Goal: Find specific page/section: Find specific page/section

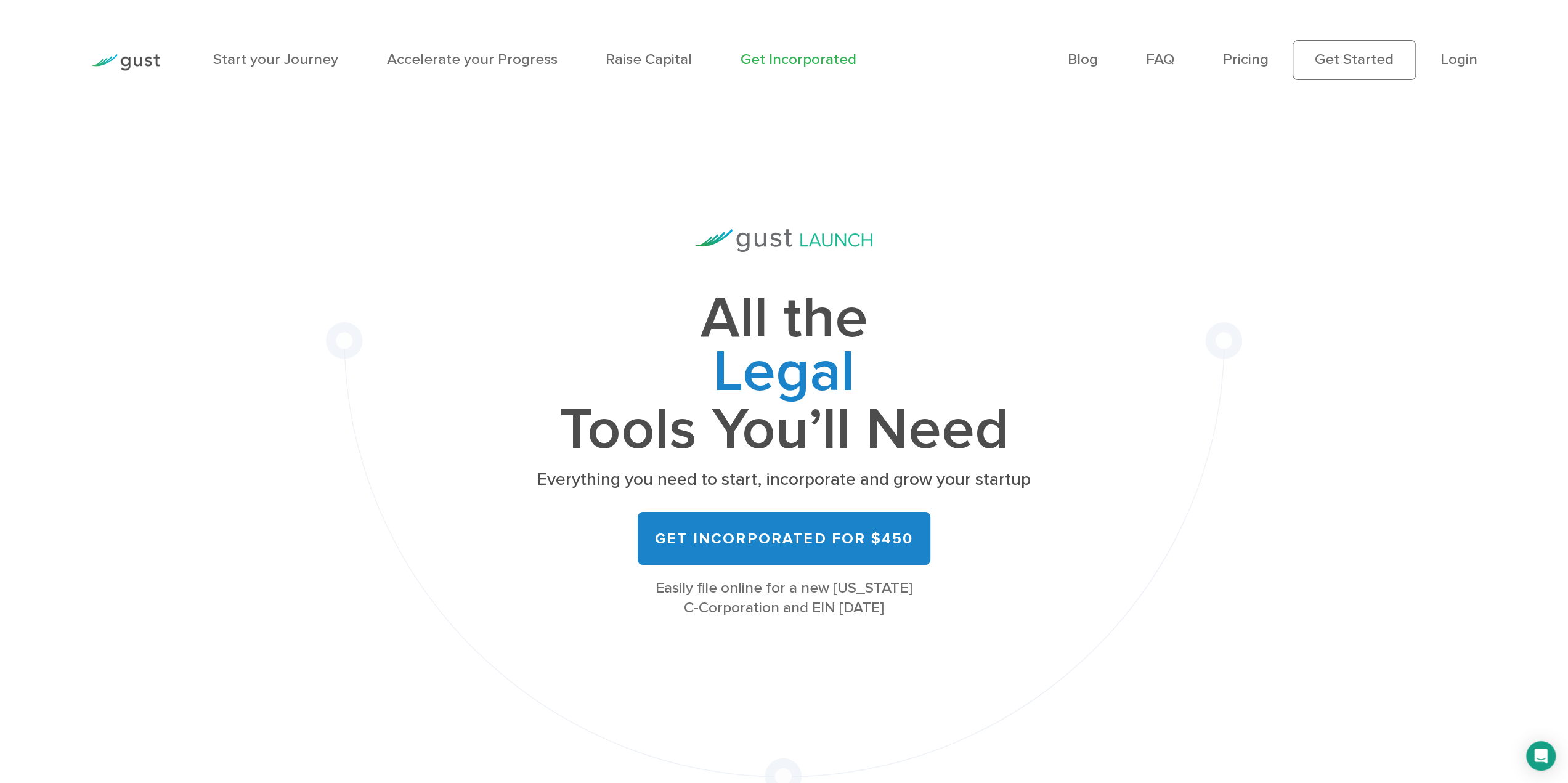
click at [1447, 74] on ul "Blog FAQ Pricing Get Started Login Login" at bounding box center [1272, 60] width 410 height 40
click at [1459, 66] on link "Login" at bounding box center [1458, 59] width 37 height 18
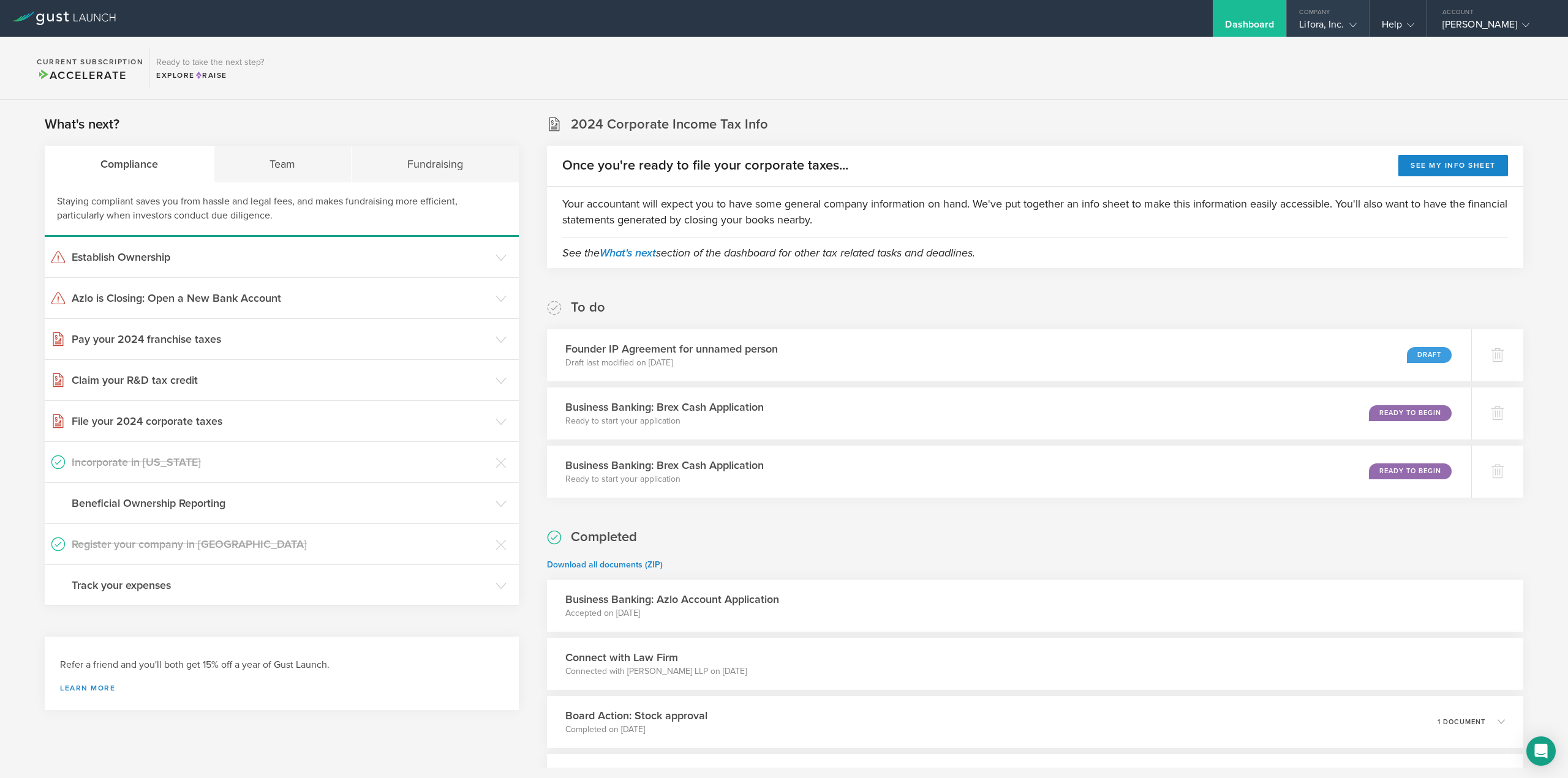
click at [1324, 25] on div "Lifora, Inc." at bounding box center [1327, 27] width 57 height 18
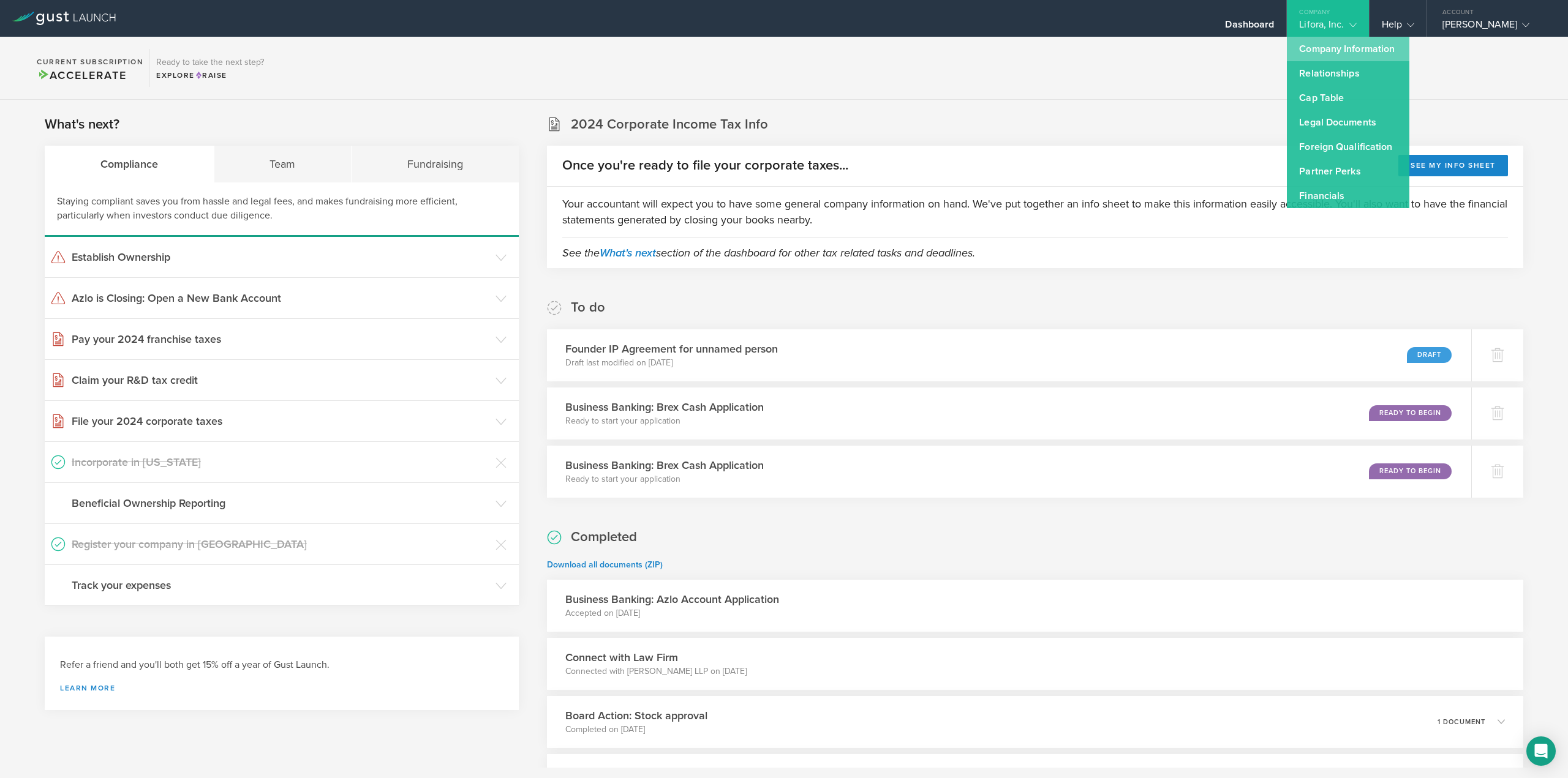
click at [1317, 57] on link "Company Information" at bounding box center [1348, 48] width 122 height 25
